Goal: Information Seeking & Learning: Compare options

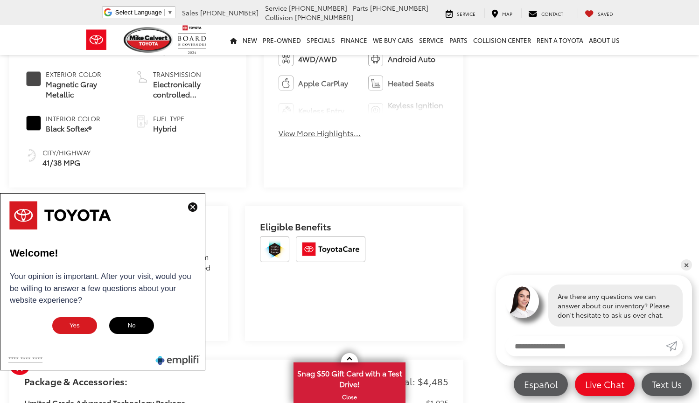
scroll to position [446, 0]
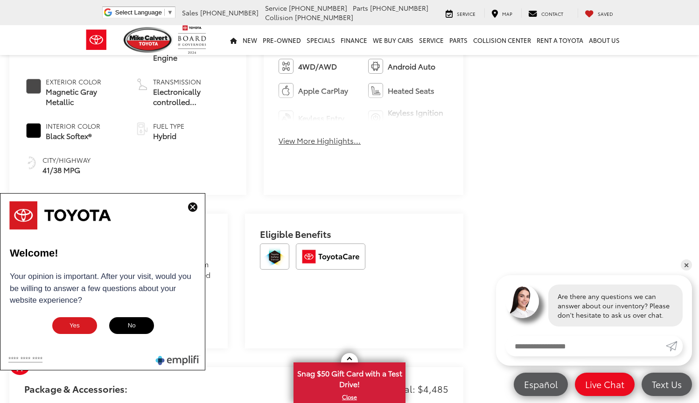
click at [190, 208] on img at bounding box center [192, 207] width 9 height 9
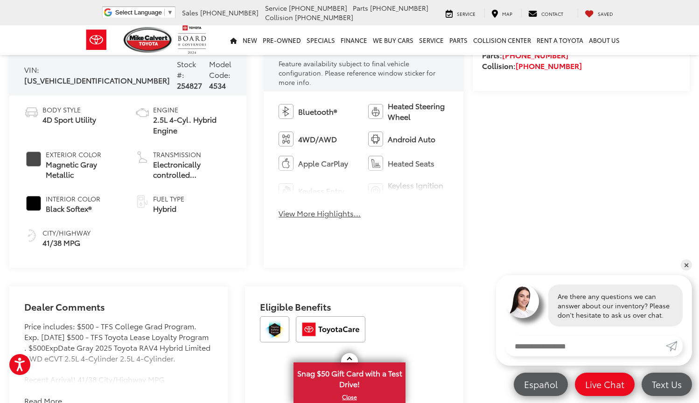
scroll to position [340, 0]
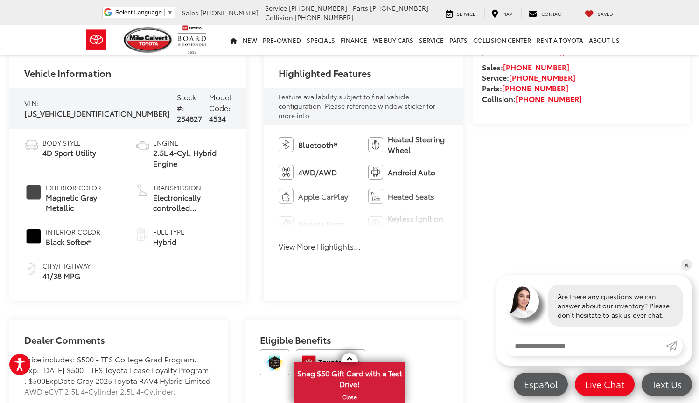
click at [279, 242] on button "View More Highlights..." at bounding box center [320, 246] width 82 height 11
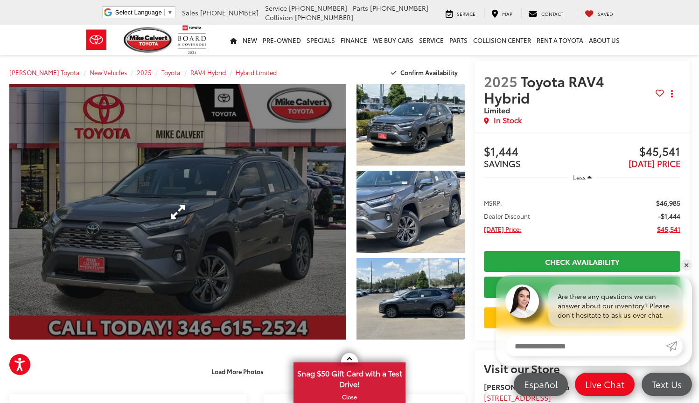
scroll to position [0, 0]
click at [221, 215] on link "Expand Photo 0" at bounding box center [177, 212] width 337 height 256
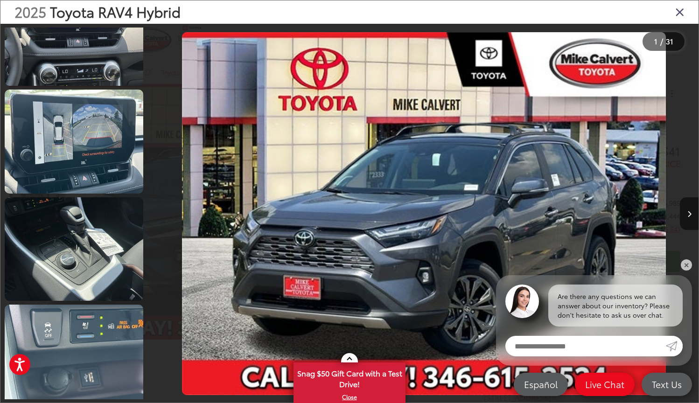
scroll to position [1244, 0]
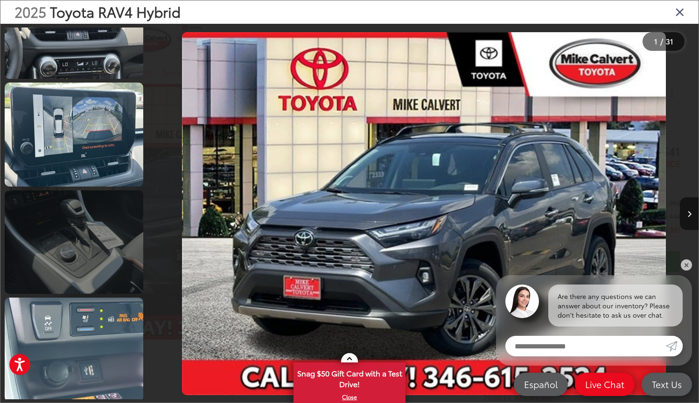
click at [92, 238] on link at bounding box center [74, 242] width 139 height 104
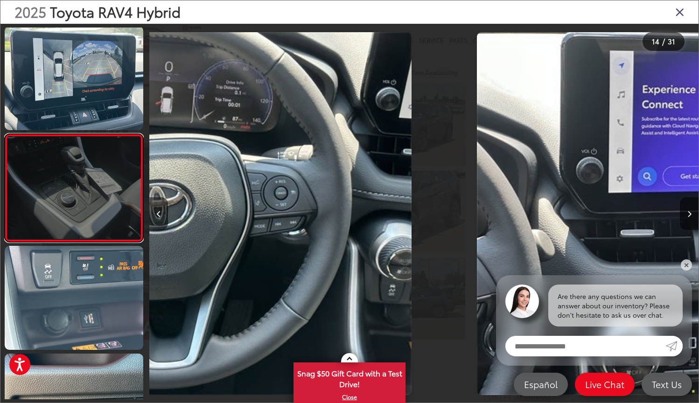
scroll to position [1297, 0]
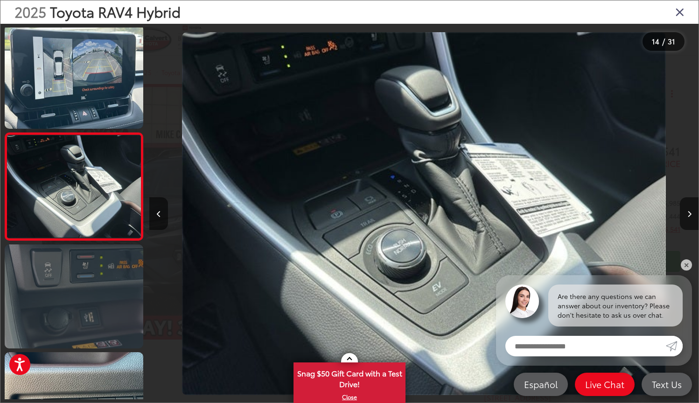
click at [93, 288] on link at bounding box center [74, 297] width 139 height 104
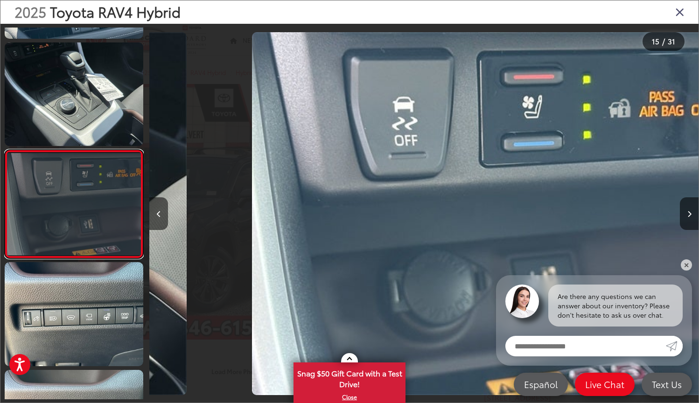
scroll to position [0, 7691]
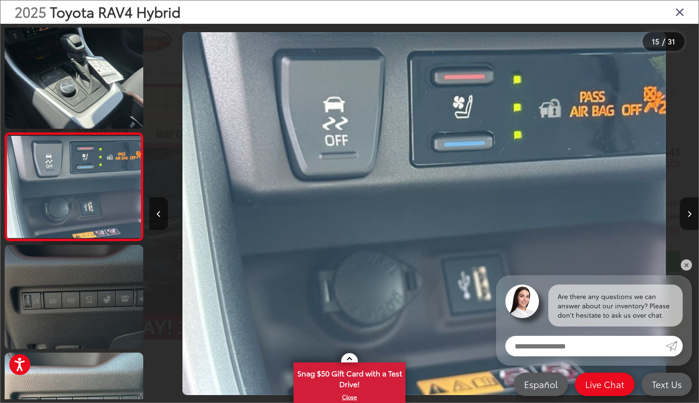
click at [103, 323] on link at bounding box center [74, 297] width 139 height 104
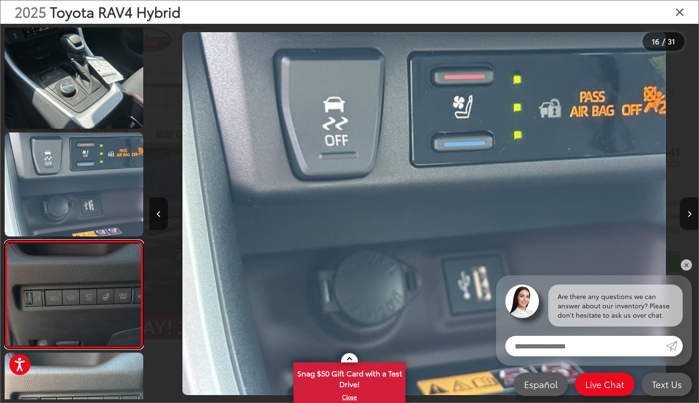
scroll to position [0, 8240]
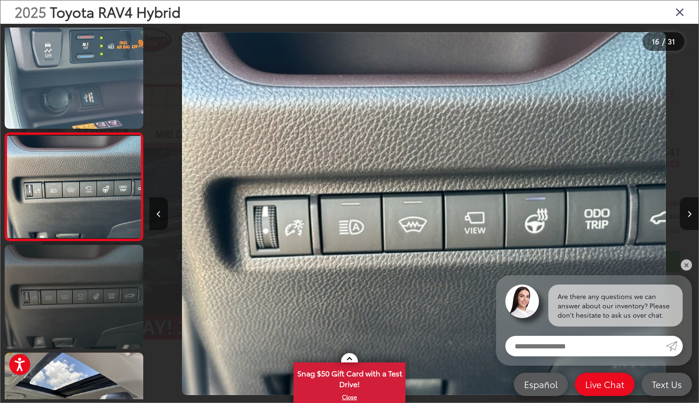
click at [103, 323] on link at bounding box center [74, 297] width 139 height 104
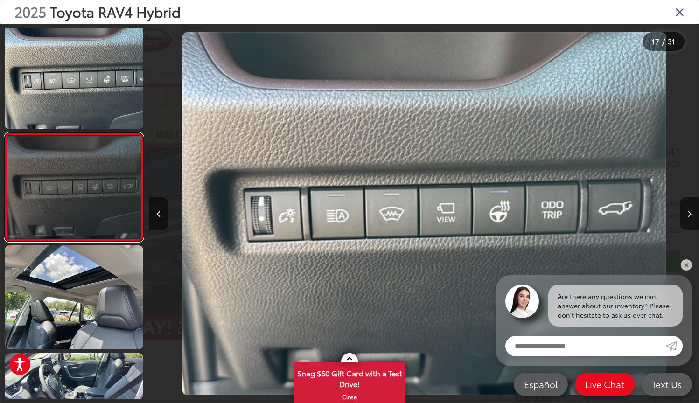
scroll to position [1620, 0]
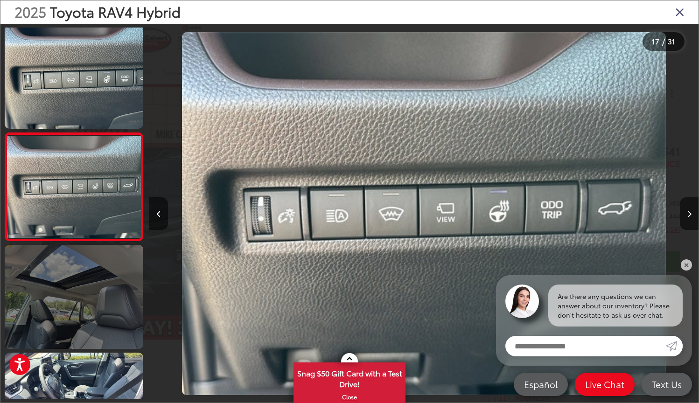
click at [103, 323] on link at bounding box center [74, 297] width 139 height 104
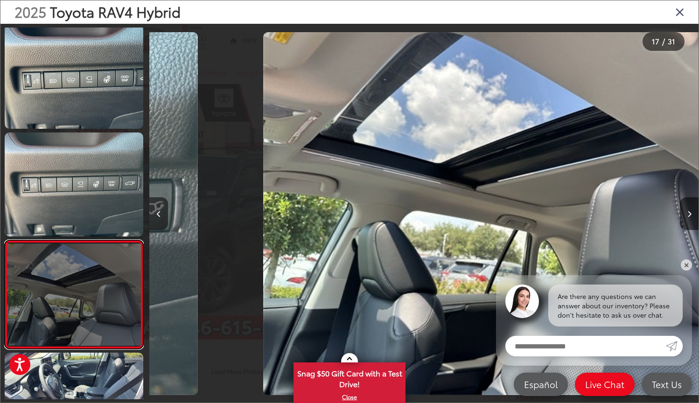
scroll to position [1728, 0]
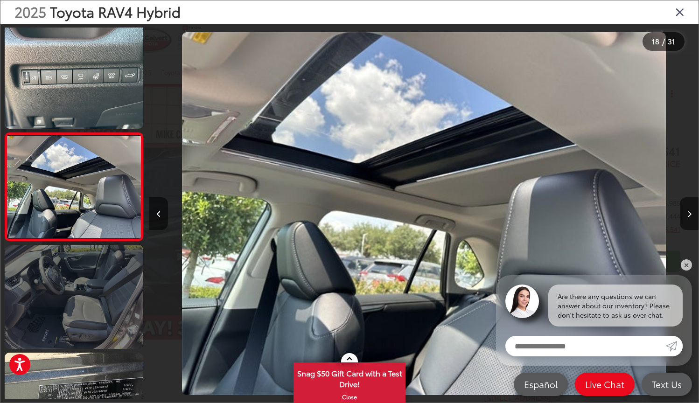
click at [103, 323] on link at bounding box center [74, 297] width 139 height 104
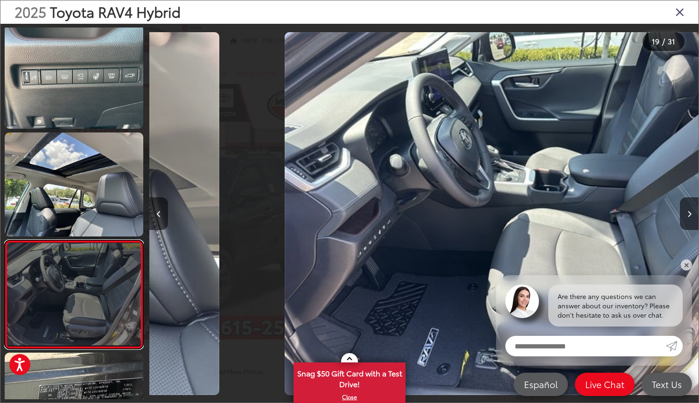
scroll to position [1836, 0]
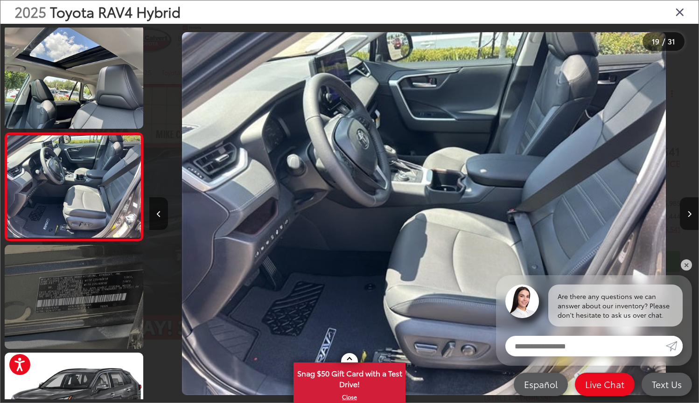
click at [103, 323] on link at bounding box center [74, 297] width 139 height 104
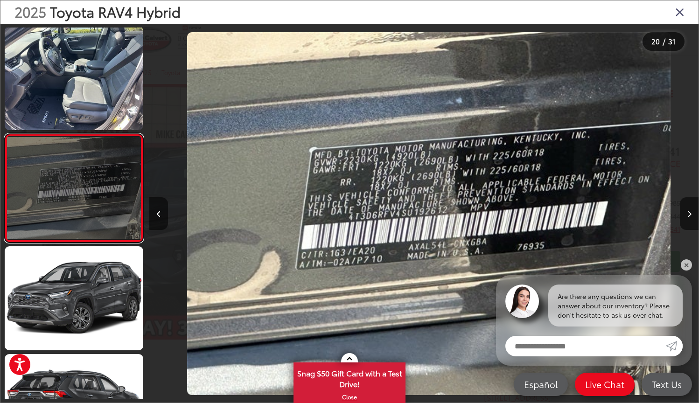
scroll to position [0, 10438]
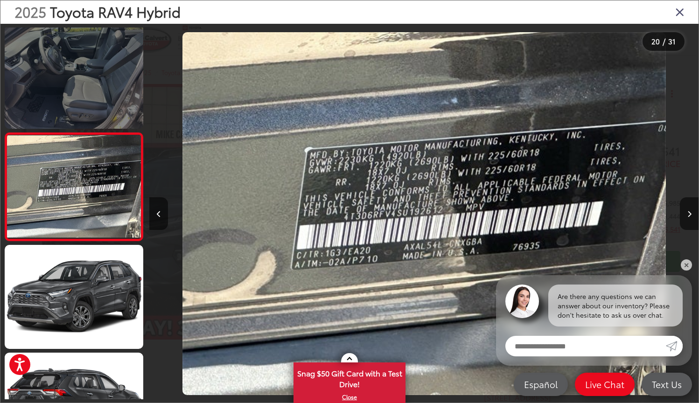
click at [98, 72] on link at bounding box center [74, 77] width 139 height 104
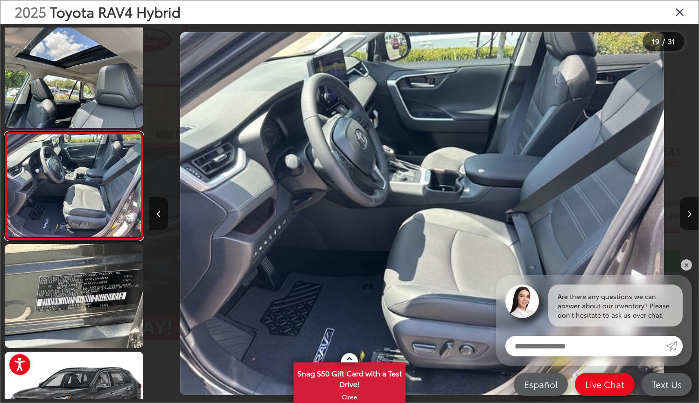
scroll to position [0, 0]
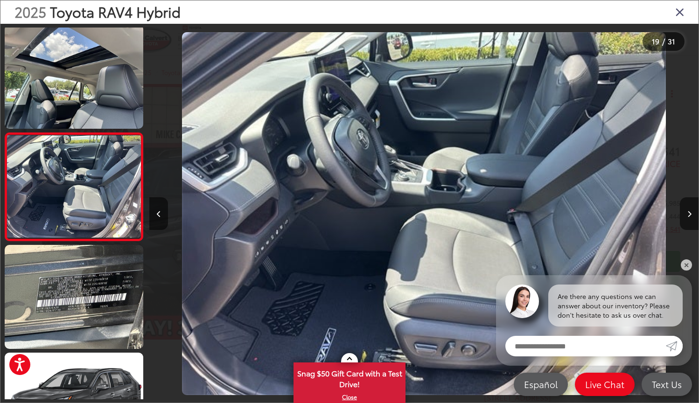
click at [424, 156] on img "2025 Toyota RAV4 Hybrid Hybrid Limited 18" at bounding box center [424, 213] width 484 height 363
click at [482, 192] on img "2025 Toyota RAV4 Hybrid Hybrid Limited 18" at bounding box center [424, 213] width 484 height 363
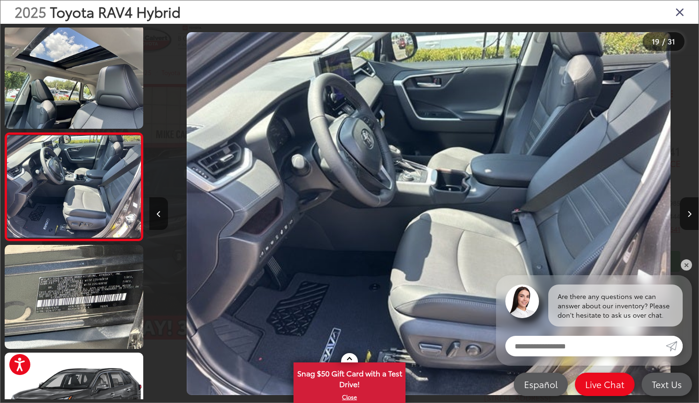
click at [681, 11] on icon "Close gallery" at bounding box center [679, 12] width 9 height 12
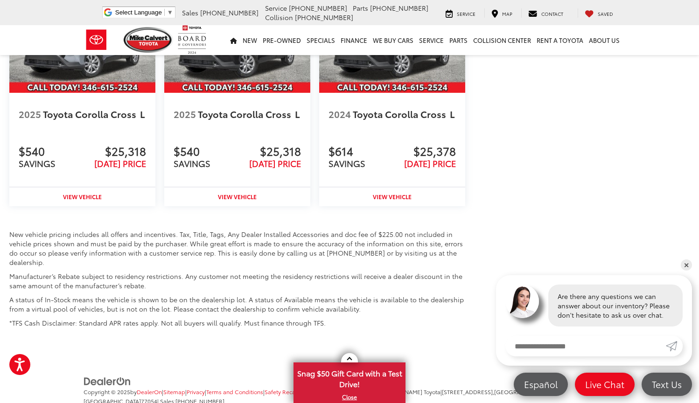
scroll to position [1532, 0]
click at [688, 263] on link "✕" at bounding box center [686, 265] width 11 height 11
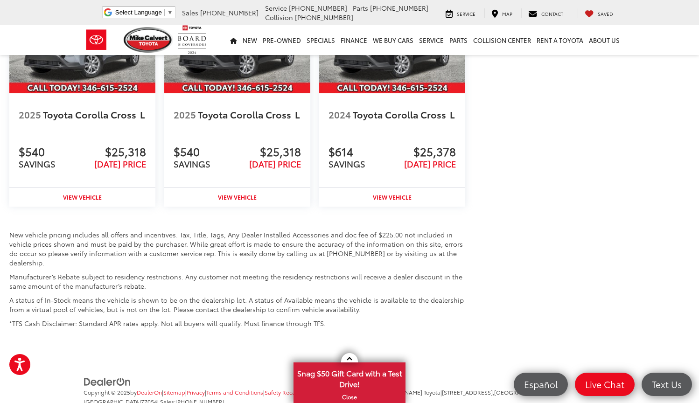
drag, startPoint x: 450, startPoint y: 363, endPoint x: 562, endPoint y: 362, distance: 112.0
click at [553, 388] on span "| [STREET_ADDRESS]" at bounding box center [319, 396] width 470 height 17
copy span "[STREET_ADDRESS]"
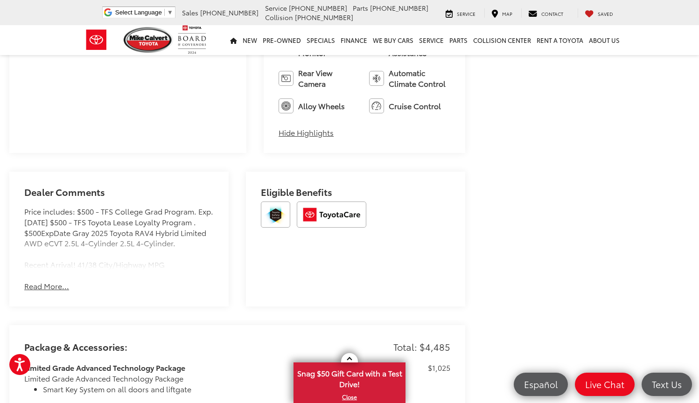
scroll to position [617, 0]
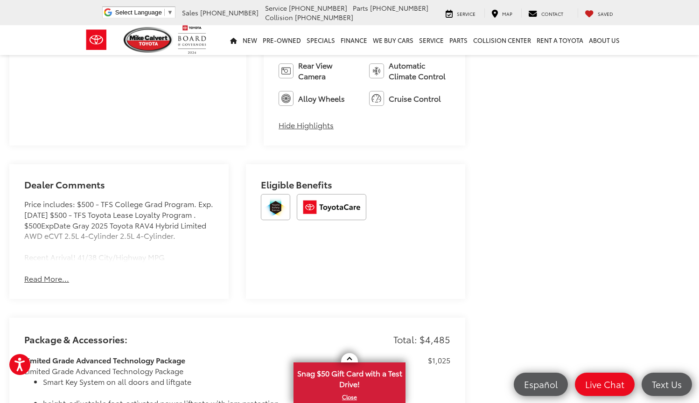
click at [48, 274] on button "Read More..." at bounding box center [46, 279] width 45 height 11
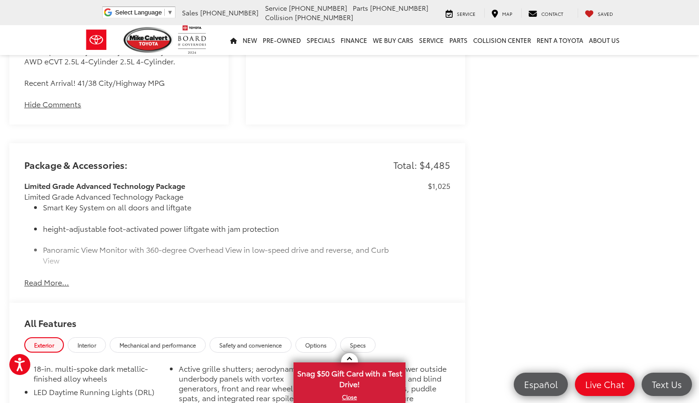
scroll to position [802, 0]
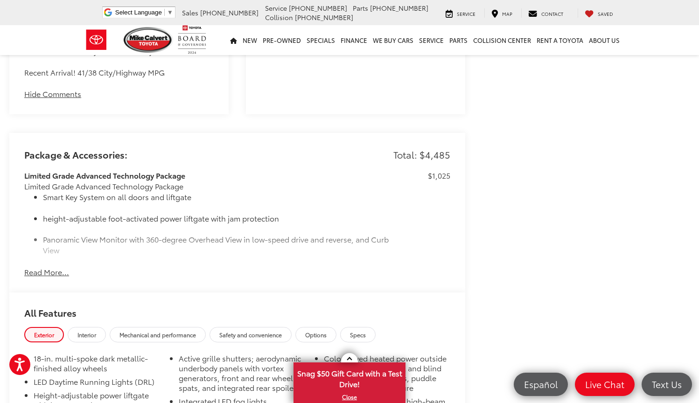
click at [48, 267] on button "Read More..." at bounding box center [46, 272] width 45 height 11
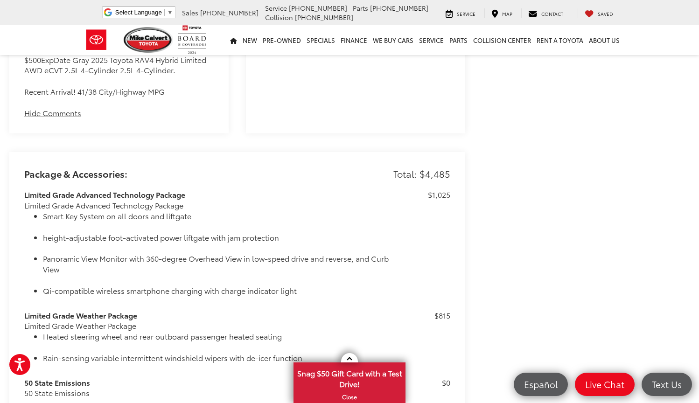
scroll to position [774, 0]
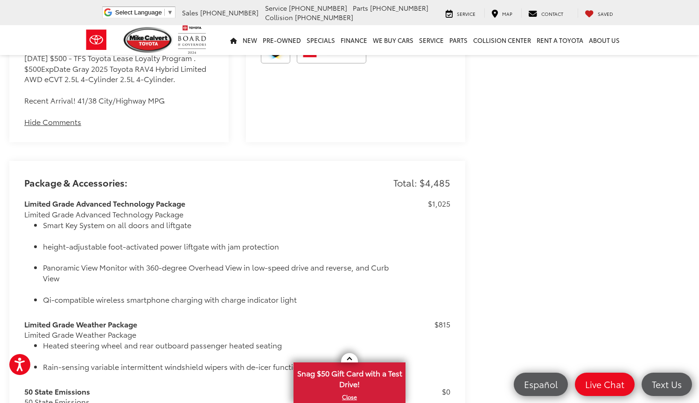
drag, startPoint x: 419, startPoint y: 169, endPoint x: 461, endPoint y: 169, distance: 42.0
copy p "$4,485"
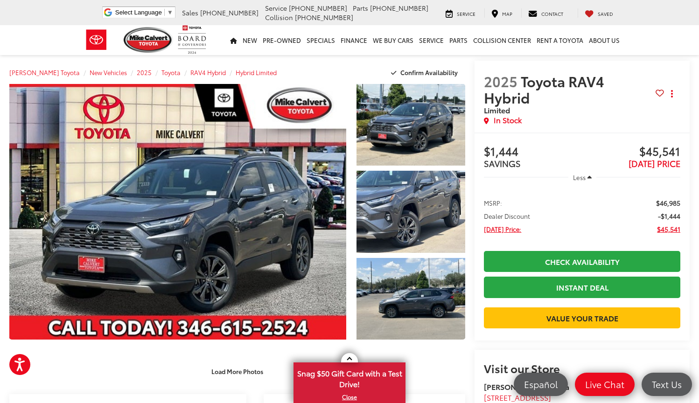
scroll to position [0, 0]
drag, startPoint x: 631, startPoint y: 148, endPoint x: 685, endPoint y: 147, distance: 54.2
click at [685, 147] on div "Buy $1,444 SAVINGS $45,541 [DATE] PRICE Less MSRP: $46,985 Dealer Discount -$1,…" at bounding box center [582, 237] width 215 height 208
copy span "$45,541"
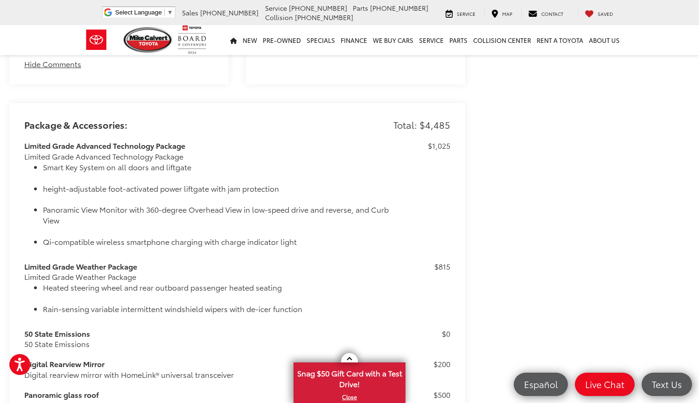
scroll to position [845, 0]
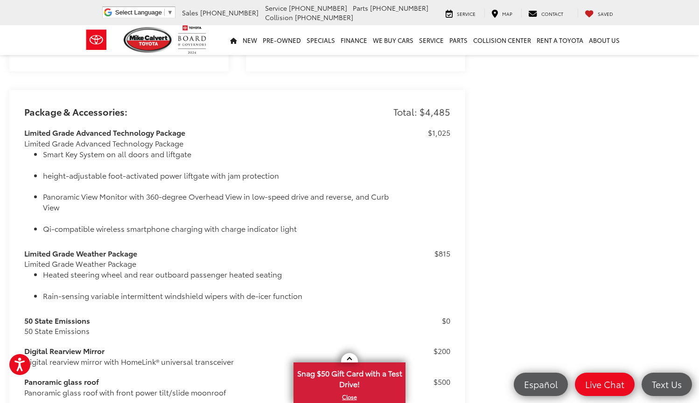
drag, startPoint x: 420, startPoint y: 96, endPoint x: 453, endPoint y: 96, distance: 33.6
copy p "$4,485"
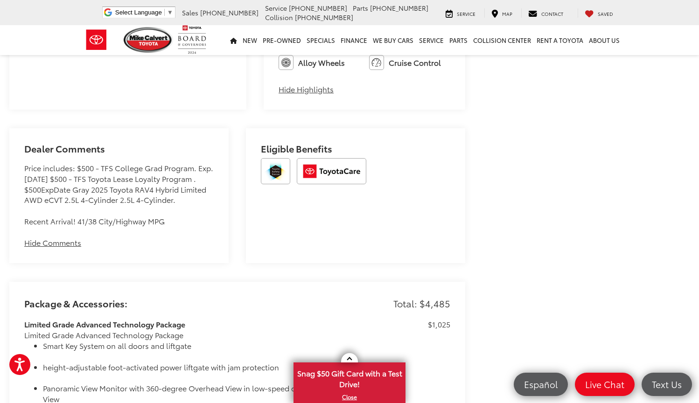
scroll to position [602, 0]
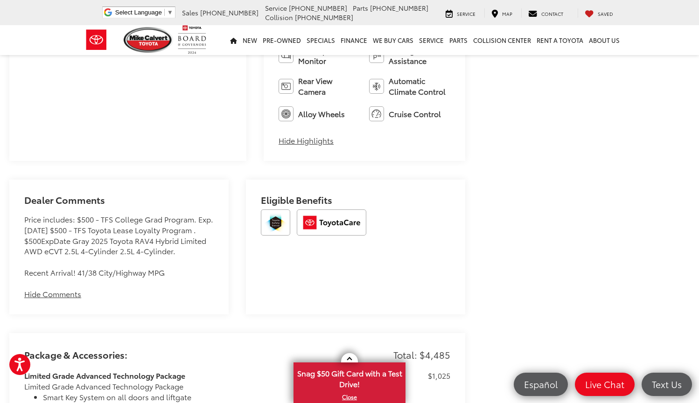
click at [397, 180] on div "Eligible Benefits" at bounding box center [355, 247] width 219 height 135
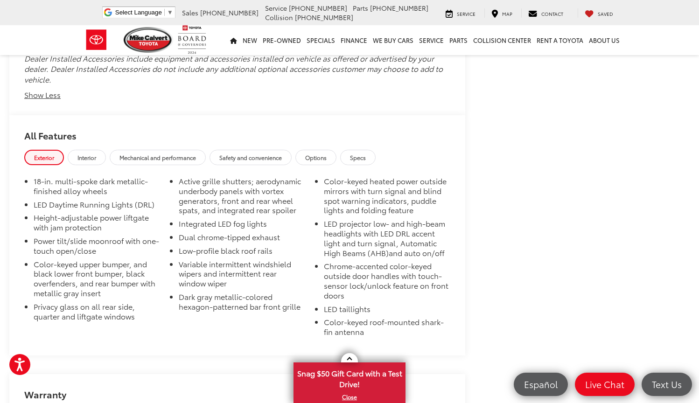
scroll to position [1740, 0]
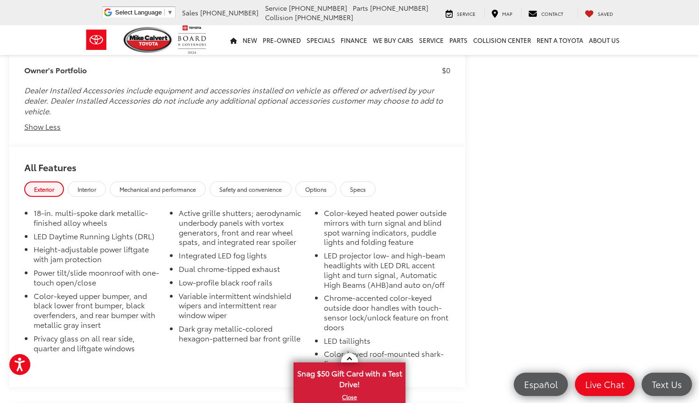
click at [327, 185] on span "Options" at bounding box center [315, 189] width 21 height 8
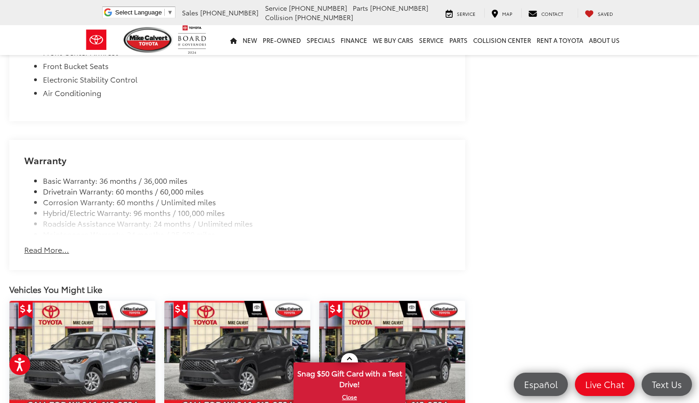
scroll to position [3964, 0]
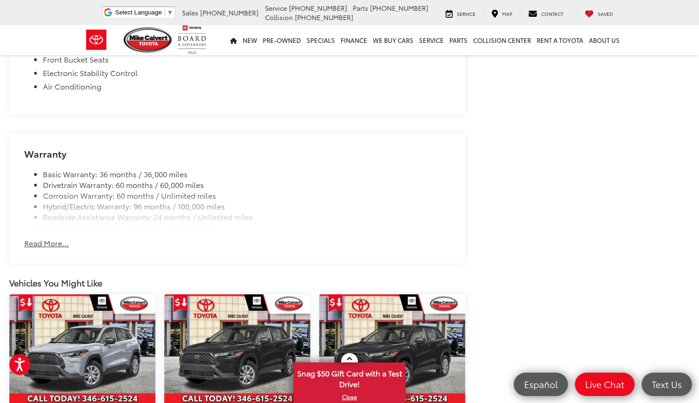
click at [41, 238] on button "Read More..." at bounding box center [46, 243] width 45 height 11
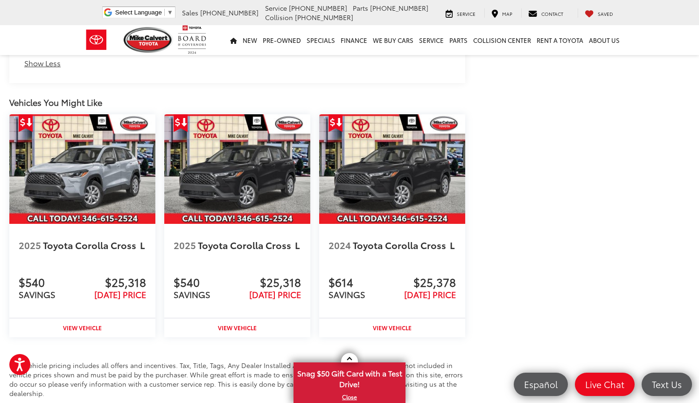
scroll to position [4143, 0]
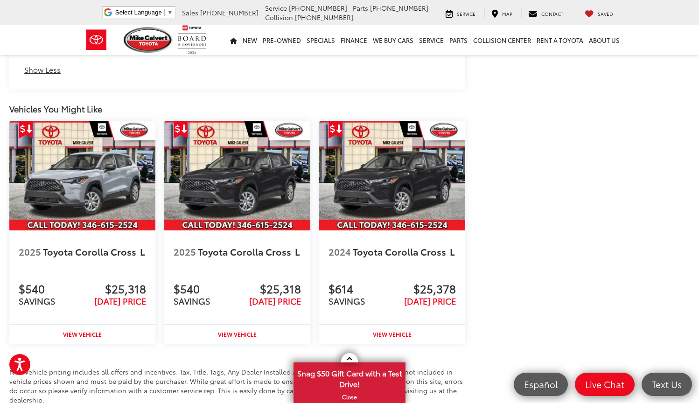
click at [387, 121] on img at bounding box center [392, 176] width 146 height 110
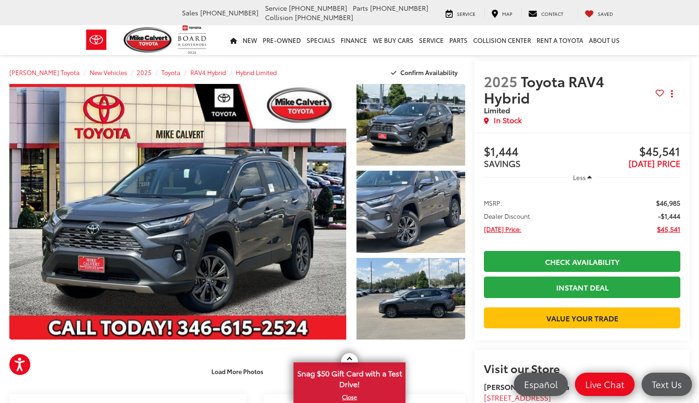
scroll to position [0, 0]
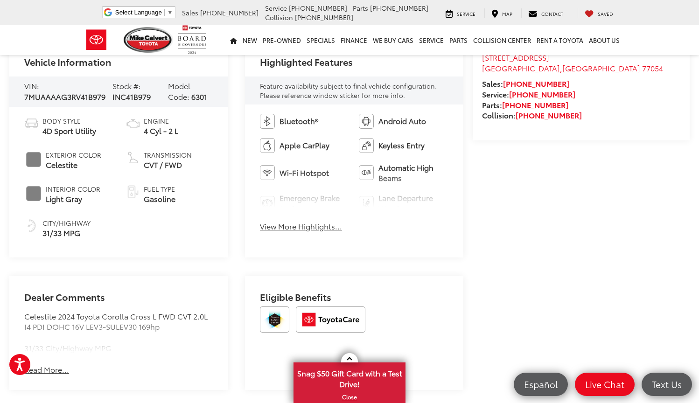
click at [295, 228] on button "View More Highlights..." at bounding box center [301, 226] width 82 height 11
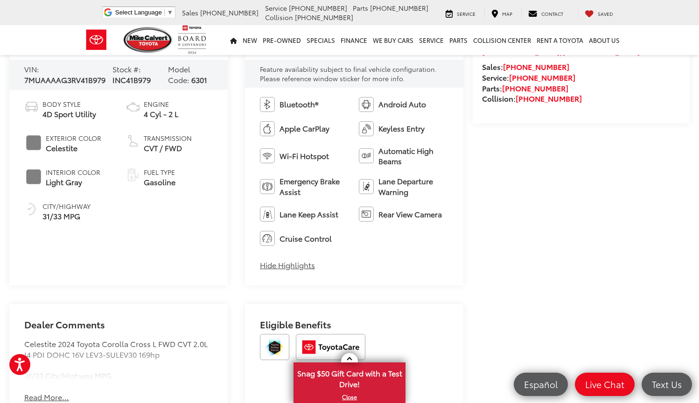
scroll to position [369, 0]
